Goal: Information Seeking & Learning: Understand process/instructions

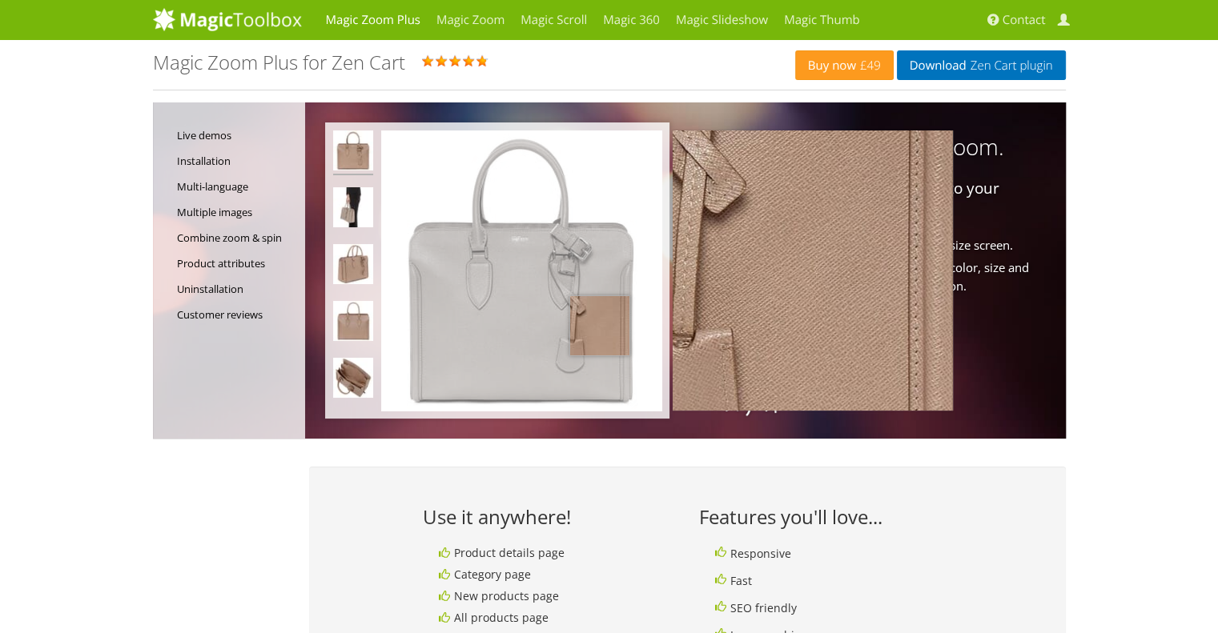
click at [599, 326] on img at bounding box center [521, 270] width 280 height 280
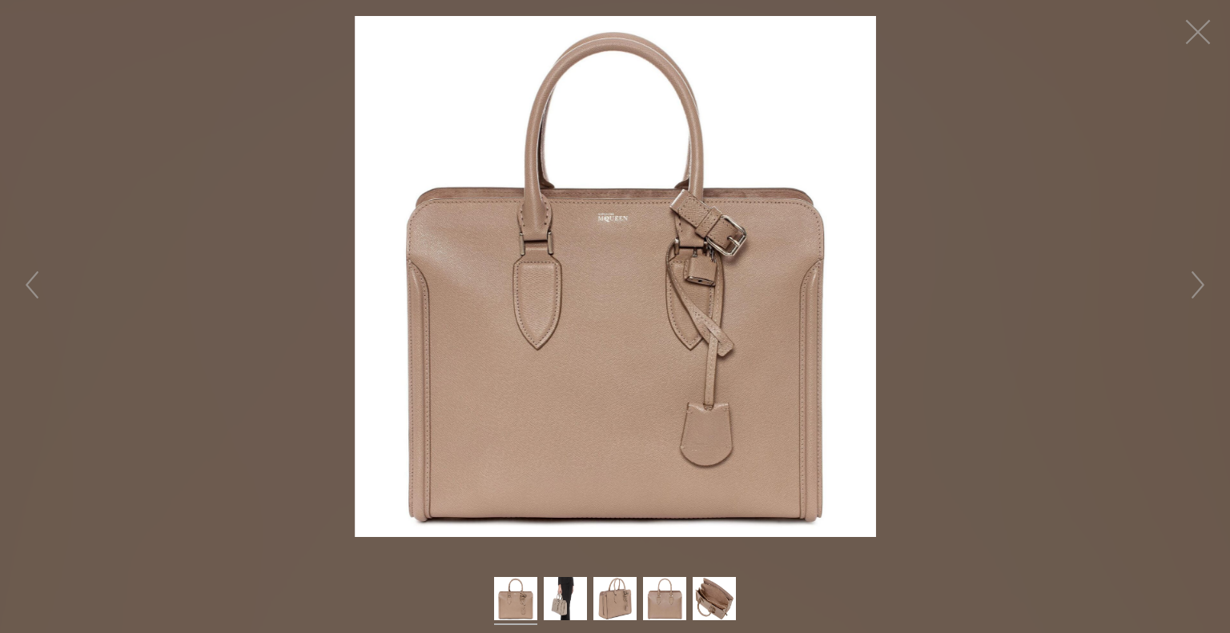
click at [1217, 295] on figure "Click to expand" at bounding box center [615, 276] width 1230 height 521
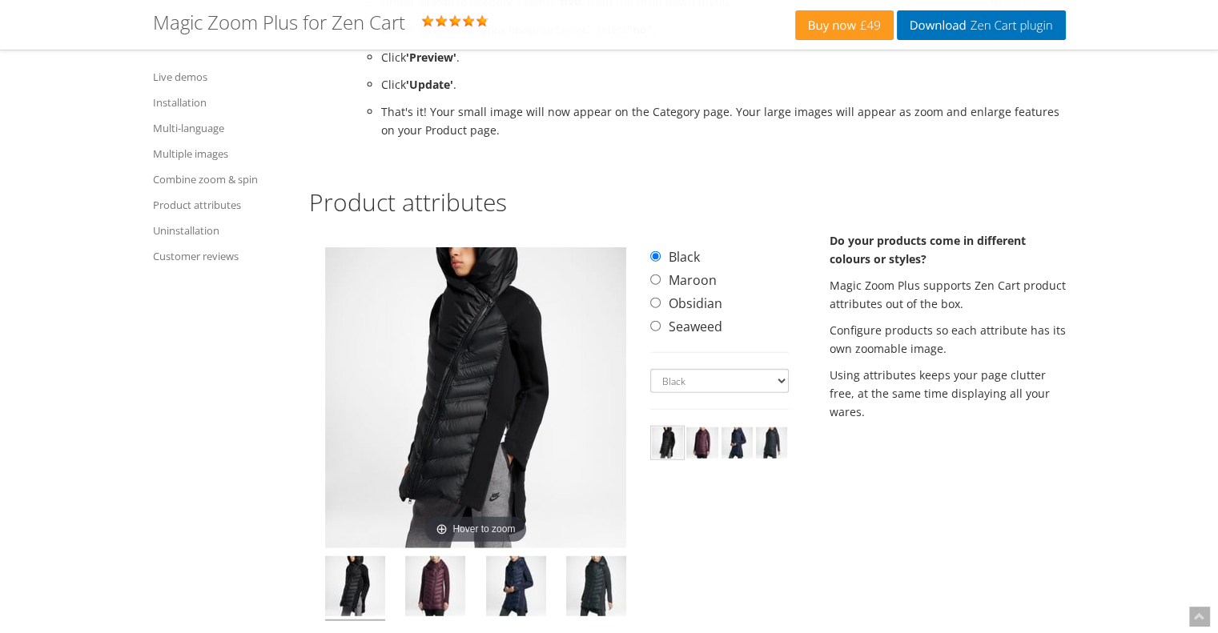
scroll to position [4138, 0]
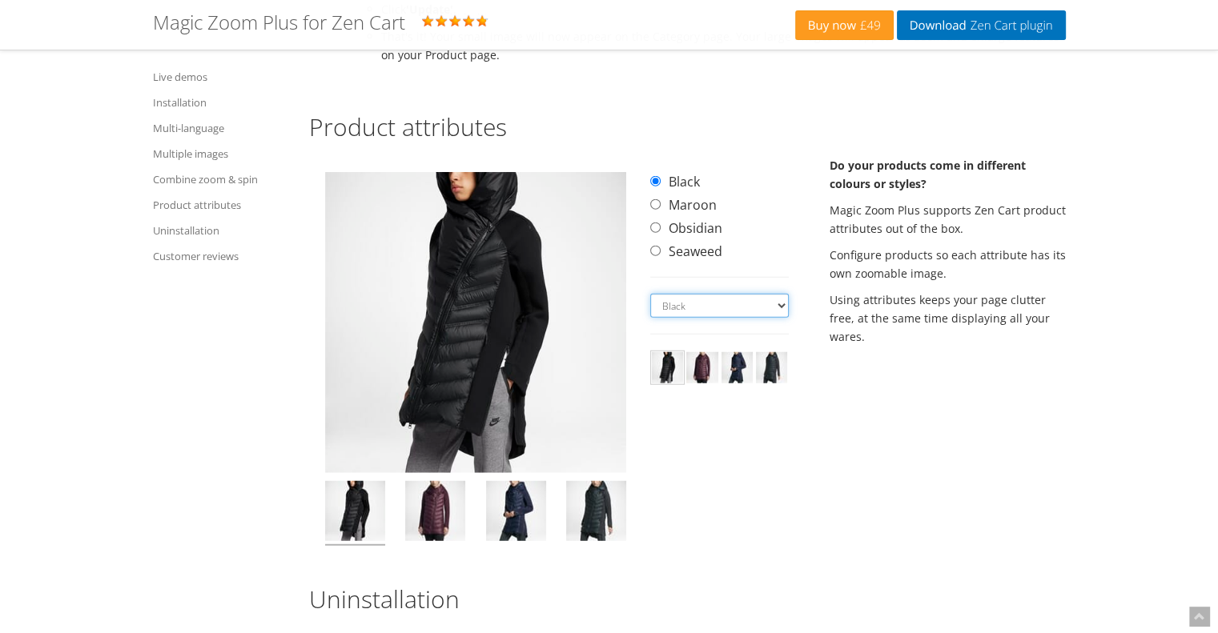
click at [756, 294] on select "Black Maroon Obsidian Seaweed" at bounding box center [719, 306] width 138 height 24
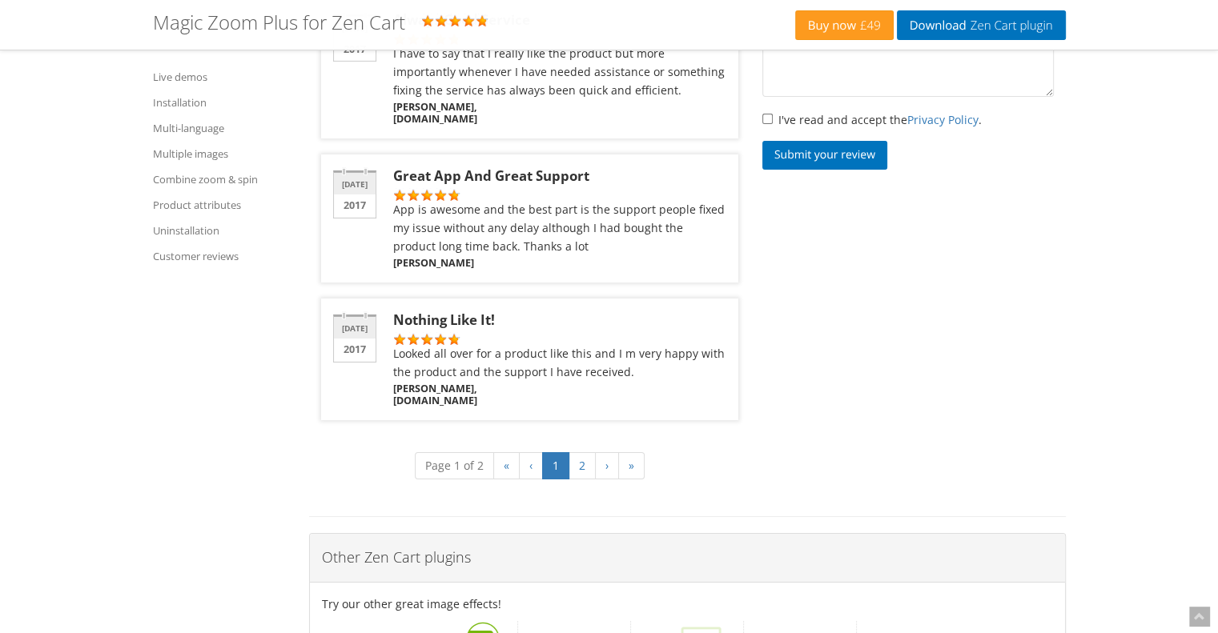
scroll to position [5526, 0]
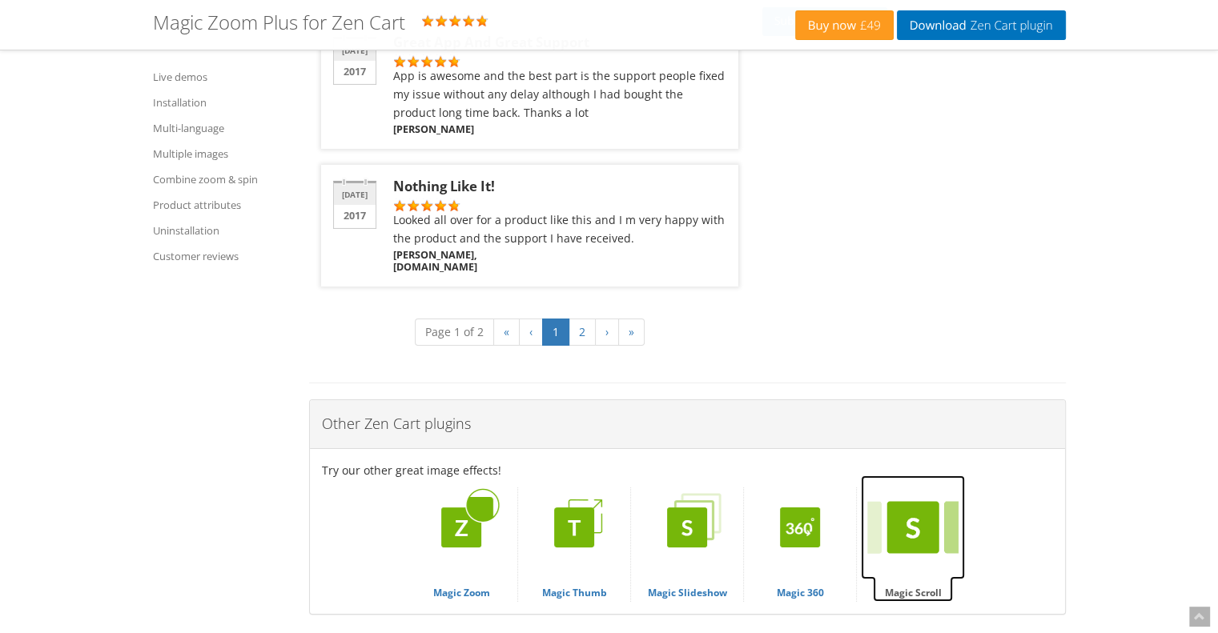
click at [920, 489] on img at bounding box center [913, 527] width 104 height 104
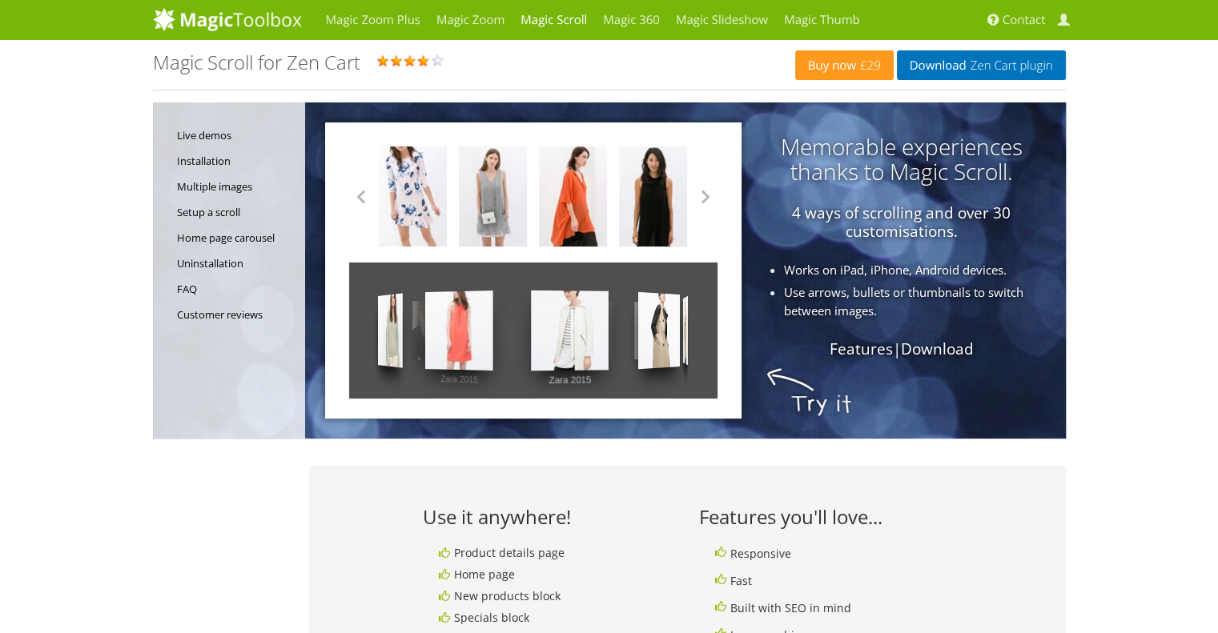
drag, startPoint x: 560, startPoint y: 326, endPoint x: 484, endPoint y: 325, distance: 76.0
click at [484, 325] on div "Zara 2015 Zara 2015 Zara 2015 Zara 2015 Zara 2015 Zara 2015 Zara 2015 Zara 2015…" at bounding box center [533, 331] width 368 height 136
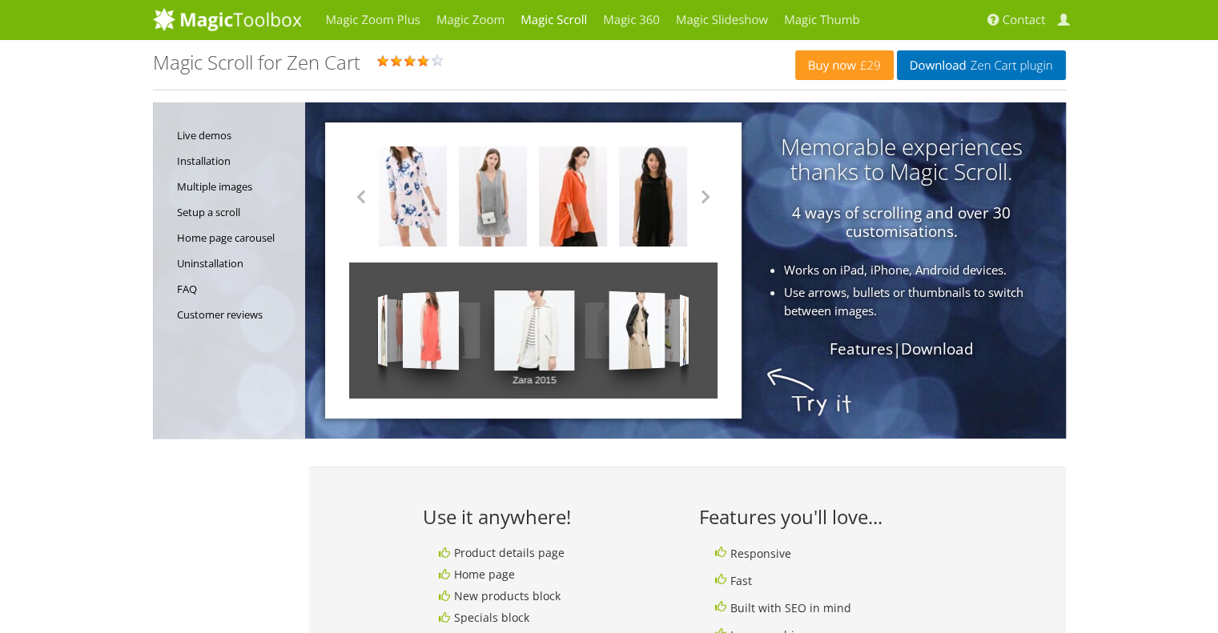
drag, startPoint x: 601, startPoint y: 326, endPoint x: 483, endPoint y: 326, distance: 117.7
click at [487, 326] on div "Zara 2015 Zara 2015 Zara 2015 Zara 2015 Zara 2015 Zara 2015 Zara 2015 Zara 2015…" at bounding box center [533, 331] width 368 height 136
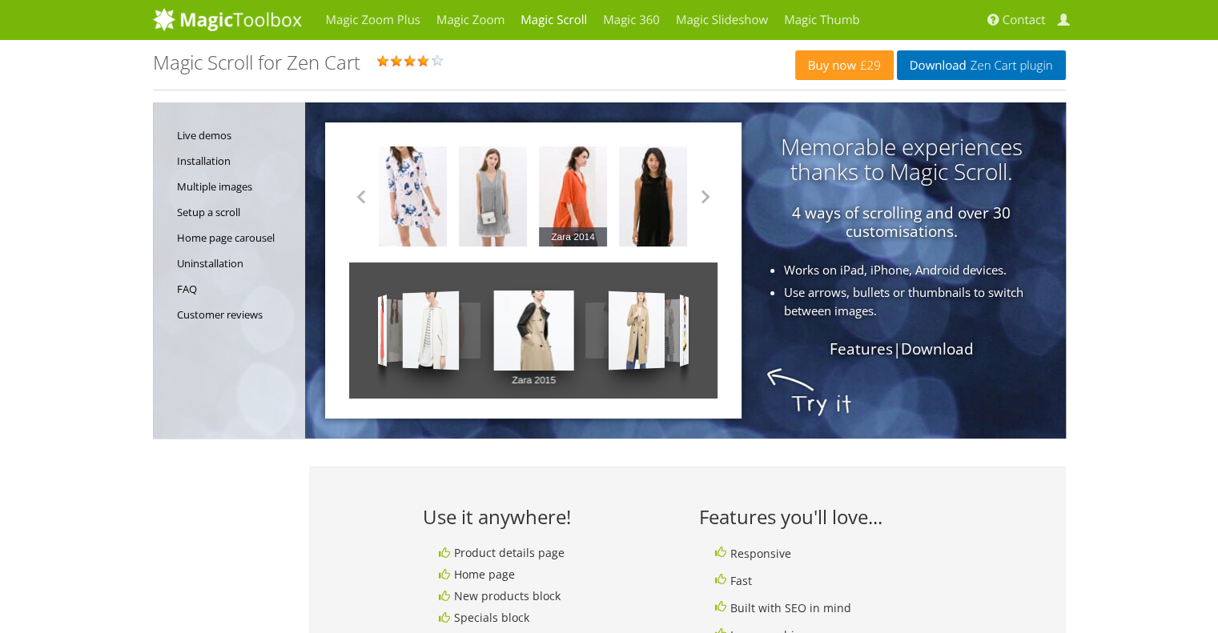
drag, startPoint x: 583, startPoint y: 201, endPoint x: 415, endPoint y: 194, distance: 167.5
click at [539, 194] on link "Zara 2014" at bounding box center [573, 196] width 68 height 100
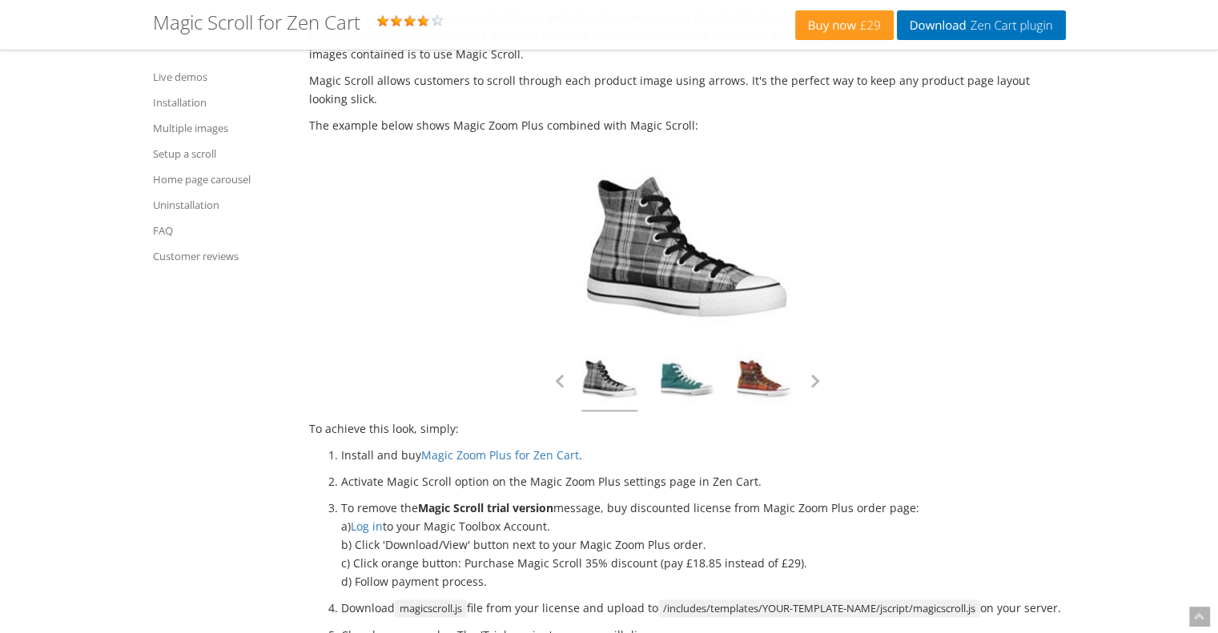
scroll to position [1921, 0]
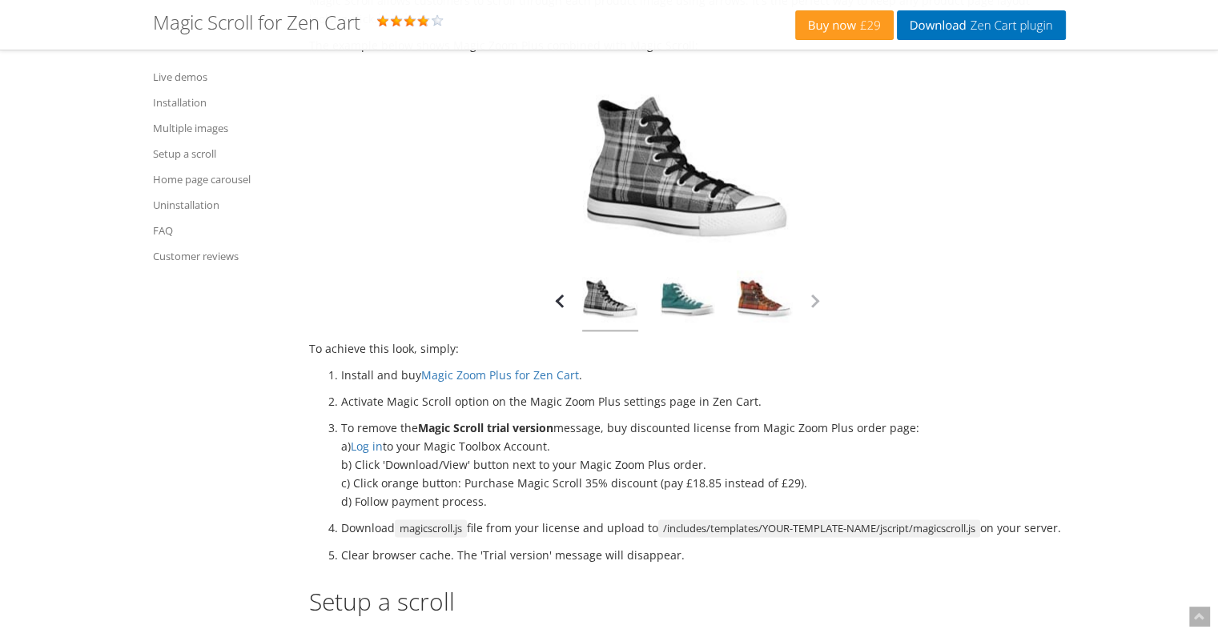
drag, startPoint x: 718, startPoint y: 303, endPoint x: 556, endPoint y: 301, distance: 161.7
click at [557, 301] on div at bounding box center [687, 301] width 280 height 61
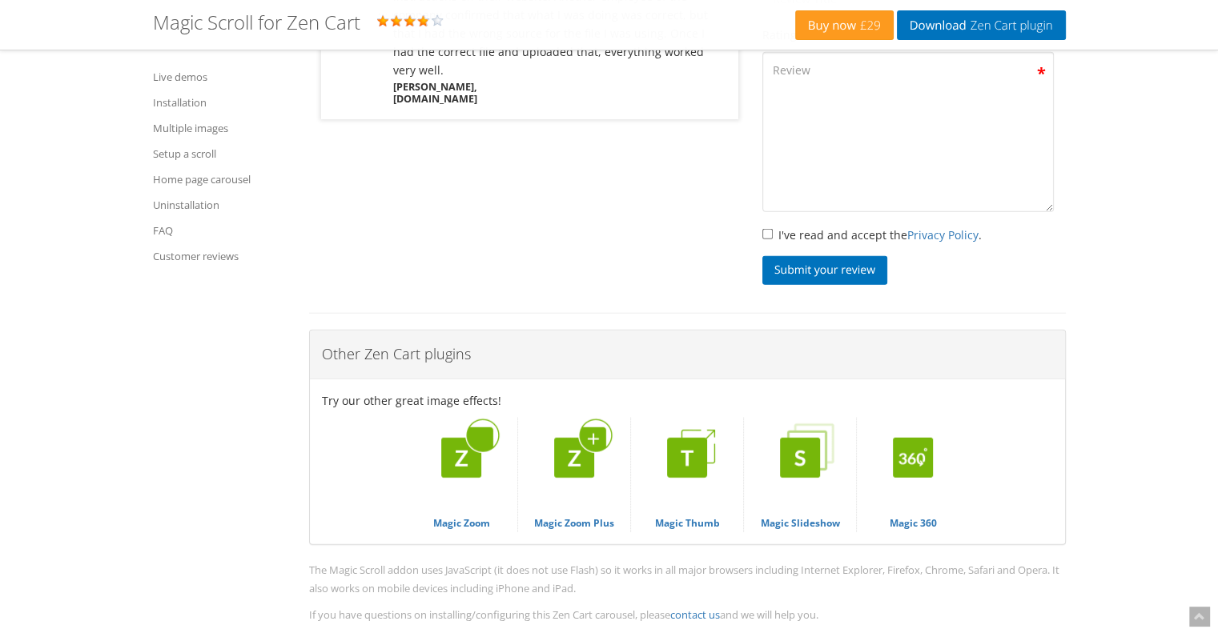
scroll to position [4082, 0]
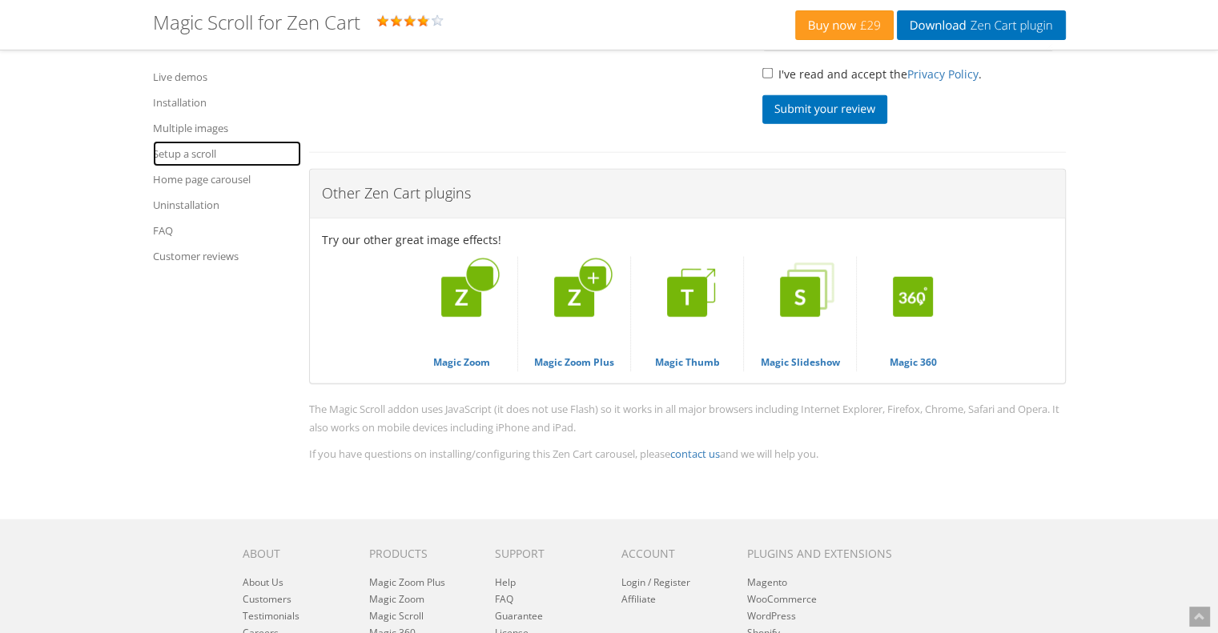
click at [186, 159] on link "Setup a scroll" at bounding box center [227, 154] width 148 height 26
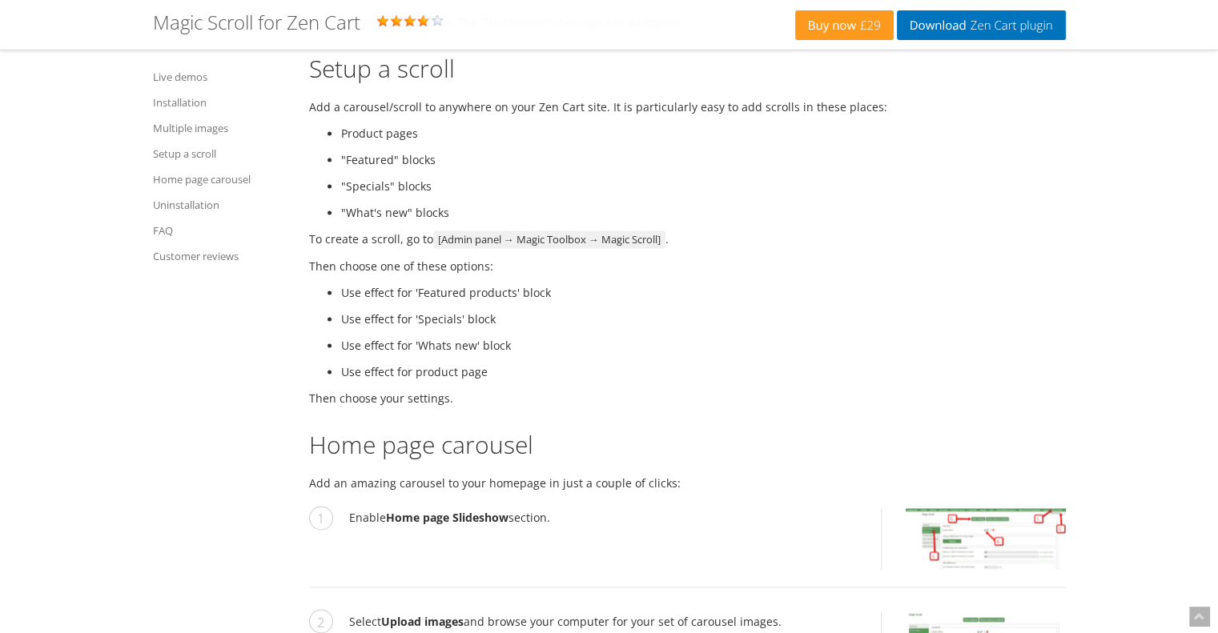
scroll to position [2614, 0]
